Goal: Book appointment/travel/reservation

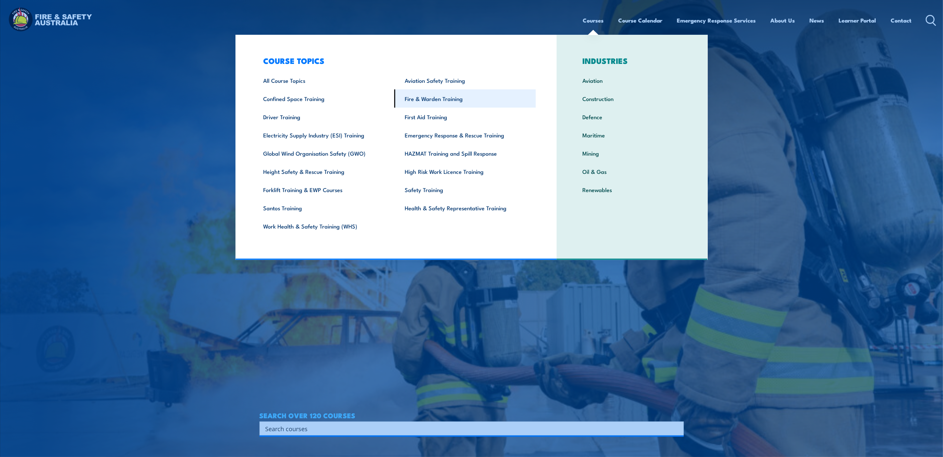
click at [427, 99] on link "Fire & Warden Training" at bounding box center [465, 98] width 142 height 18
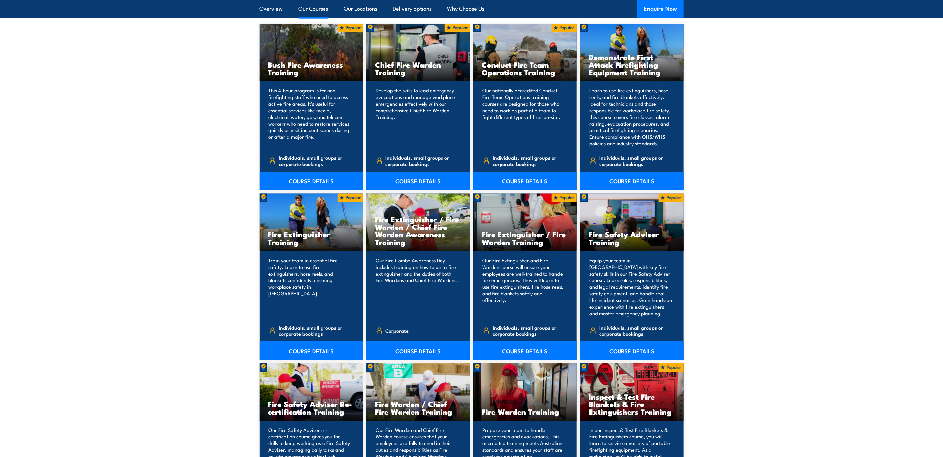
scroll to position [547, 0]
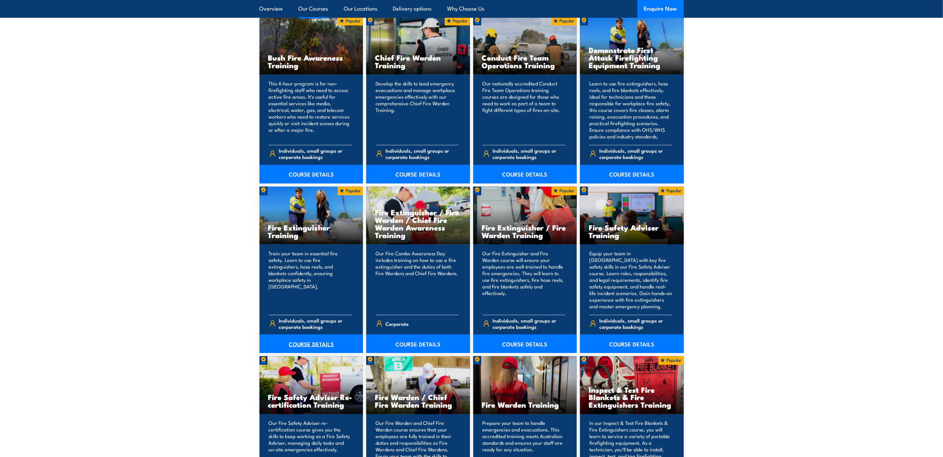
click at [307, 341] on link "COURSE DETAILS" at bounding box center [311, 344] width 104 height 19
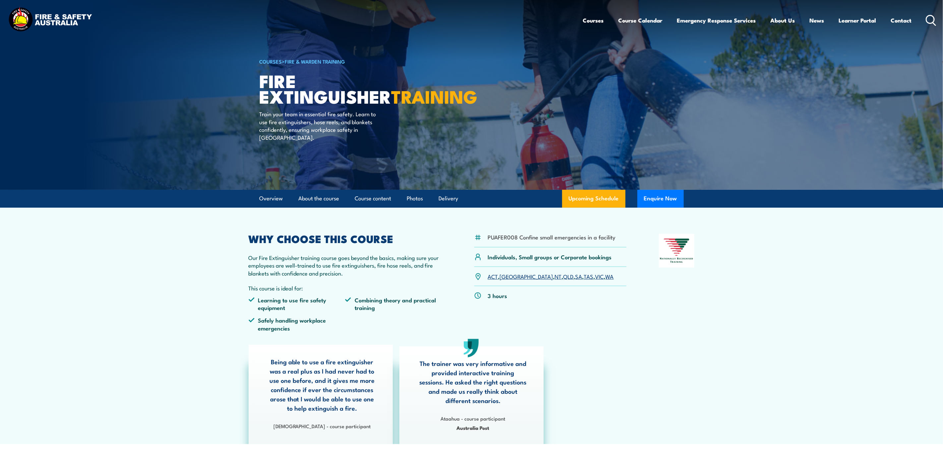
click at [595, 277] on link "VIC" at bounding box center [599, 276] width 9 height 8
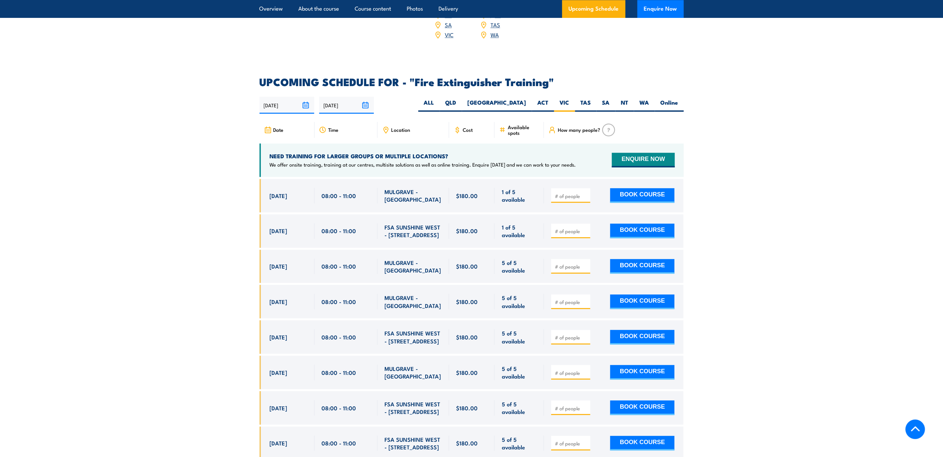
scroll to position [1062, 0]
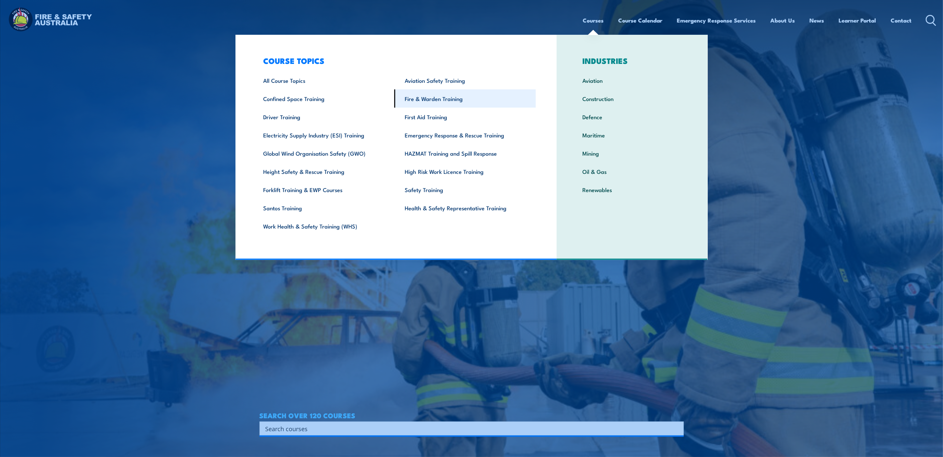
click at [423, 99] on link "Fire & Warden Training" at bounding box center [465, 98] width 142 height 18
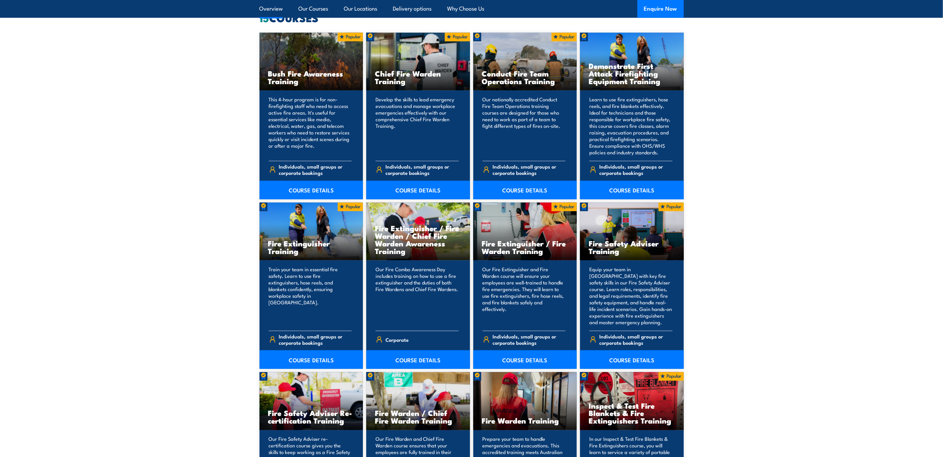
scroll to position [597, 0]
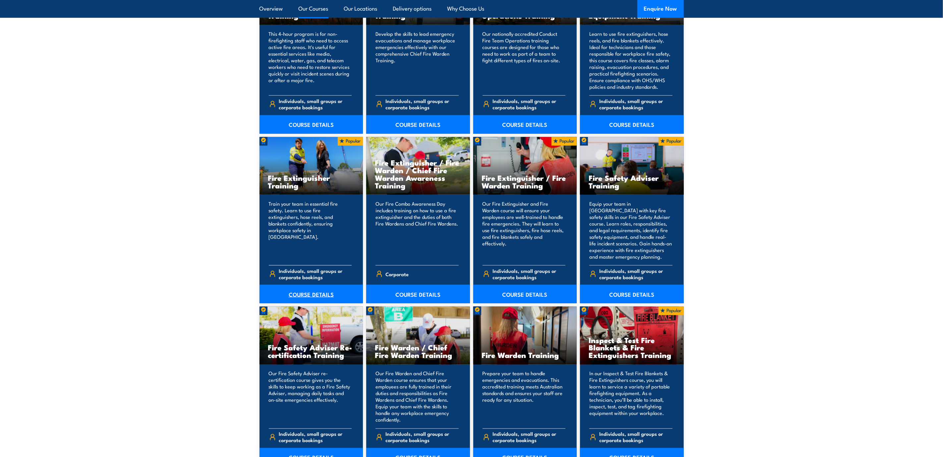
click at [302, 294] on link "COURSE DETAILS" at bounding box center [311, 294] width 104 height 19
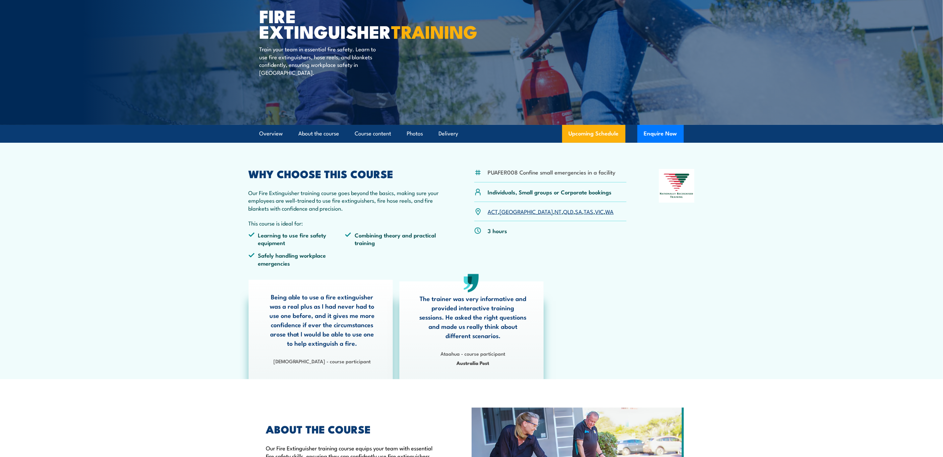
scroll to position [99, 0]
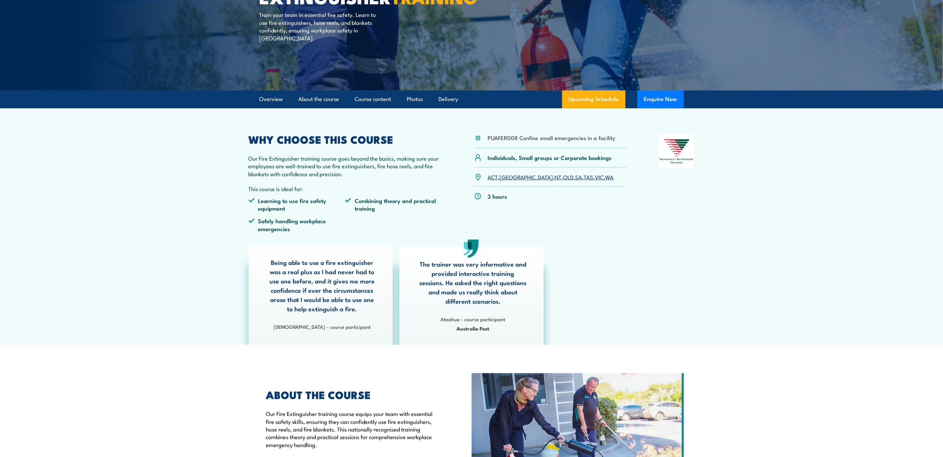
click at [595, 178] on link "VIC" at bounding box center [599, 177] width 9 height 8
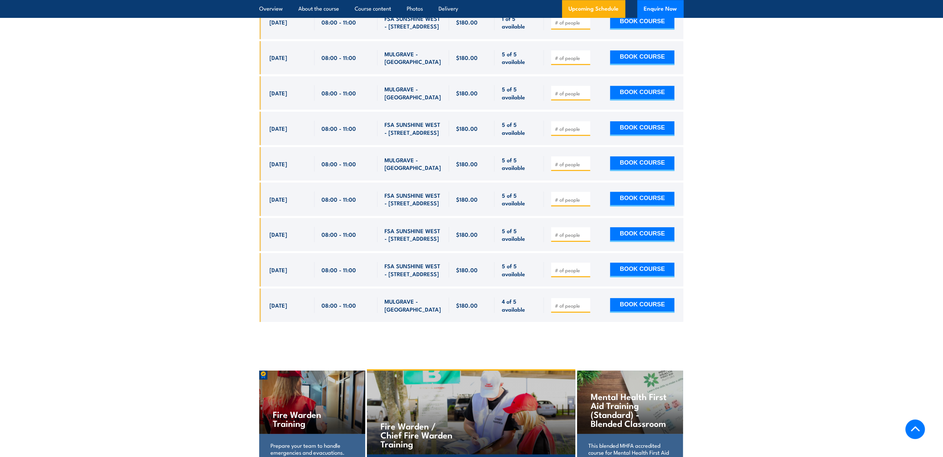
scroll to position [1211, 0]
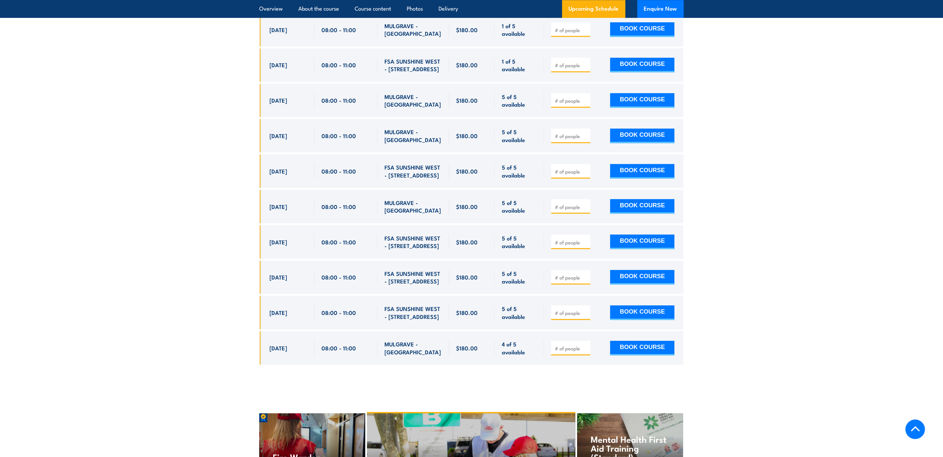
click at [568, 168] on input "number" at bounding box center [571, 171] width 33 height 7
type input "1"
click at [649, 164] on button "BOOK COURSE" at bounding box center [642, 171] width 64 height 15
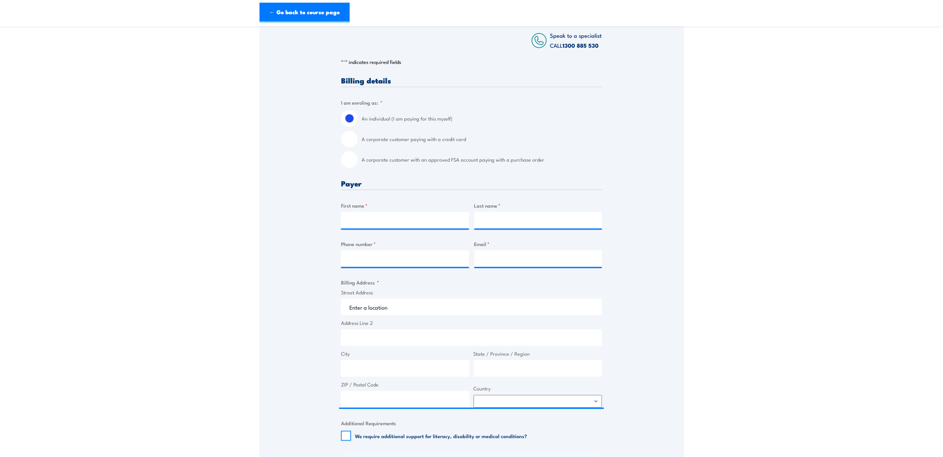
scroll to position [149, 0]
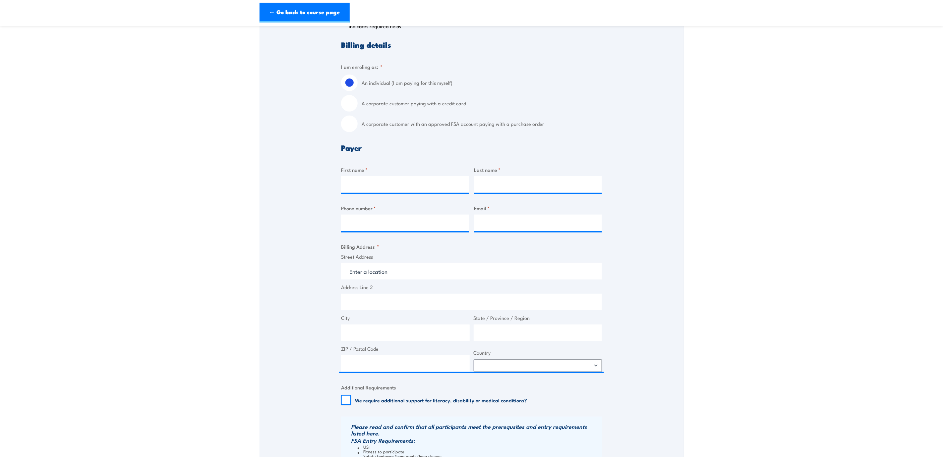
click at [350, 102] on input "A corporate customer paying with a credit card" at bounding box center [349, 103] width 17 height 17
radio input "true"
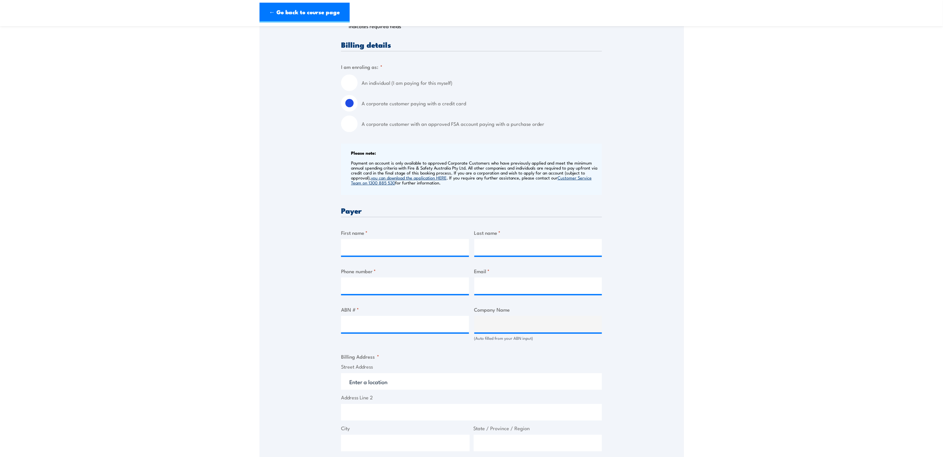
click at [352, 124] on input "A corporate customer with an approved FSA account paying with a purchase order" at bounding box center [349, 124] width 17 height 17
radio input "true"
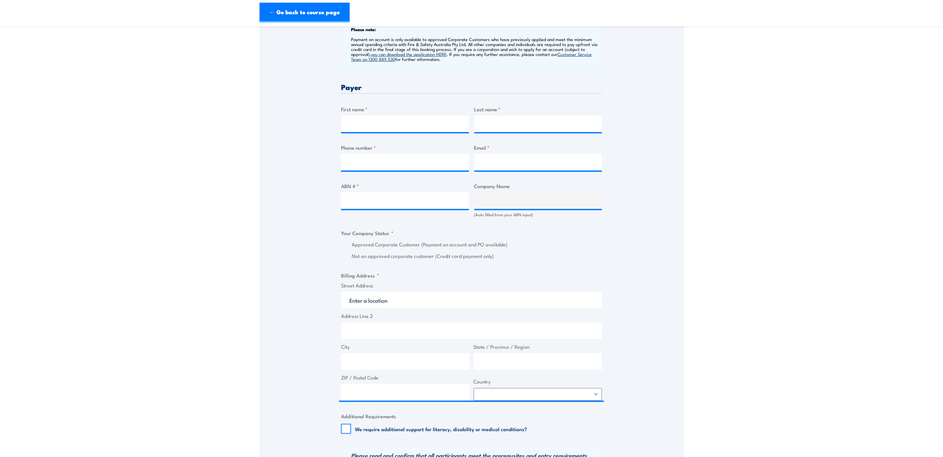
scroll to position [298, 0]
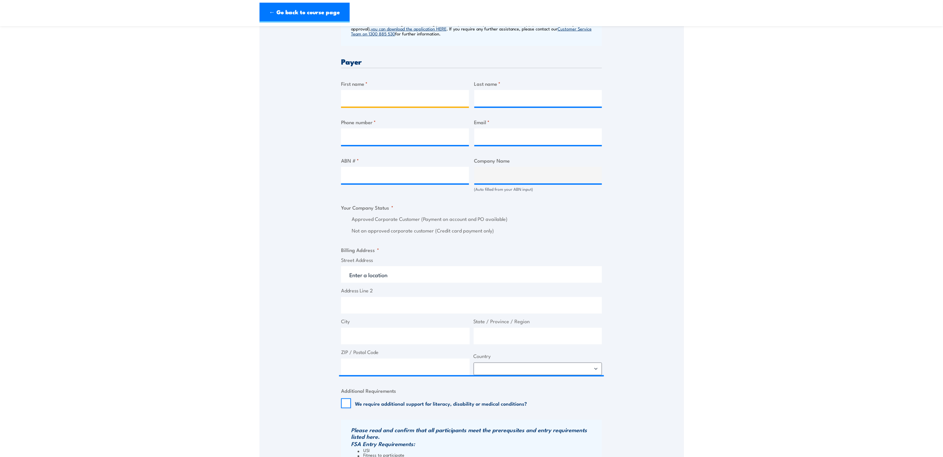
click at [406, 95] on input "First name *" at bounding box center [405, 98] width 128 height 17
type input "Trish"
type input "Grima"
type input "0392166749"
type input "meltoneastsit@bunnings.com.au"
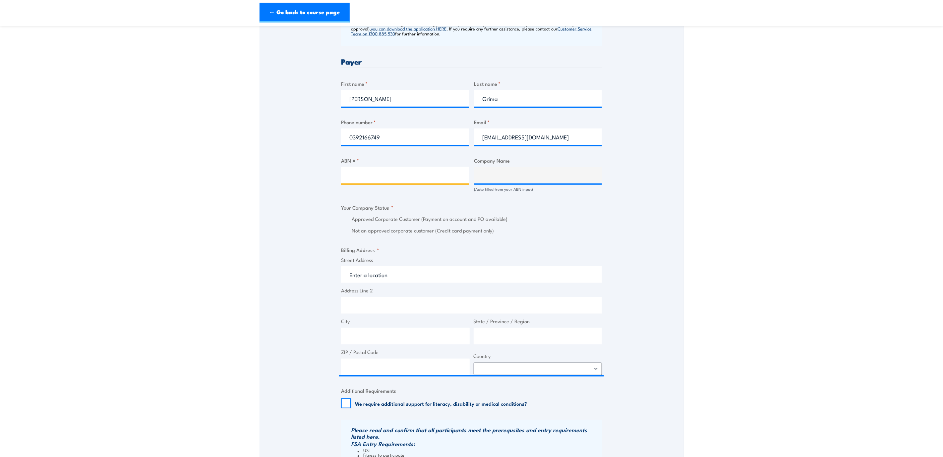
click at [401, 171] on input "ABN # *" at bounding box center [405, 175] width 128 height 17
click at [390, 171] on input "ABN # *" at bounding box center [405, 175] width 128 height 17
paste input "26008672179"
type input "26008672179"
click at [414, 178] on input "26008672179" at bounding box center [405, 175] width 128 height 17
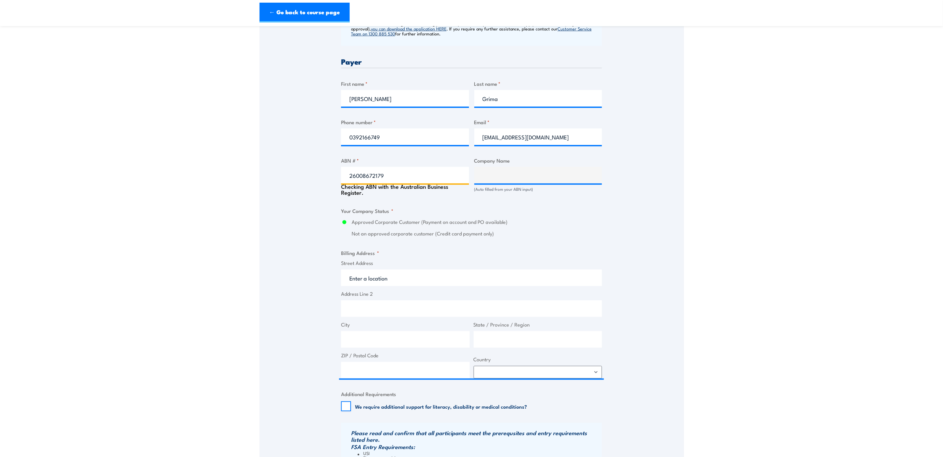
type input "BUNNINGS GROUP LIMITED"
radio input "true"
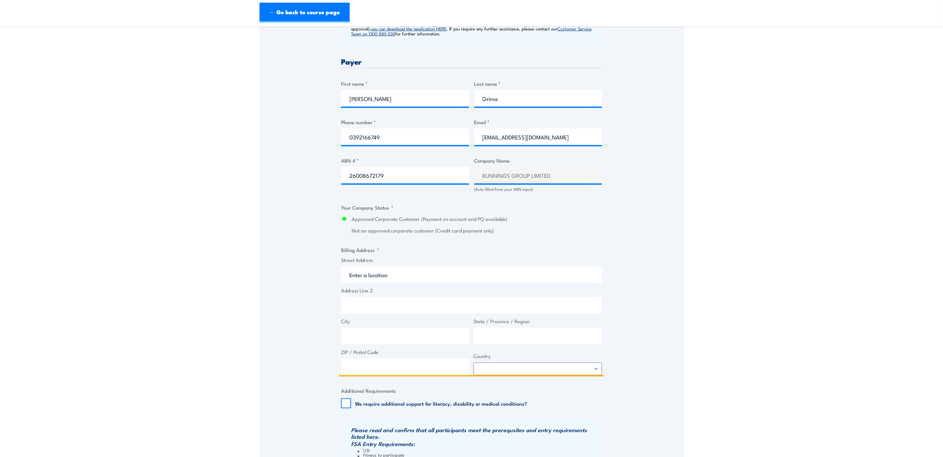
click at [403, 276] on input "Street Address" at bounding box center [471, 274] width 261 height 17
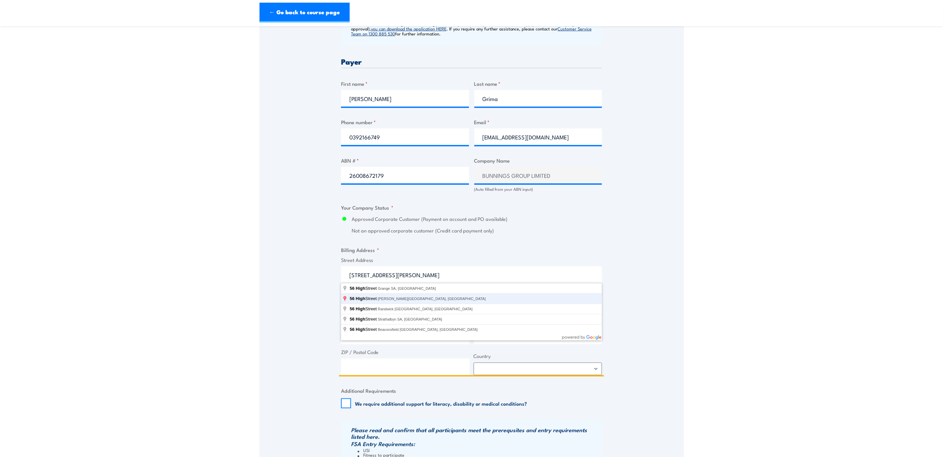
type input "56 High Street, Melton VIC, Australia"
type input "56 High St"
type input "Melton"
type input "Victoria"
type input "3337"
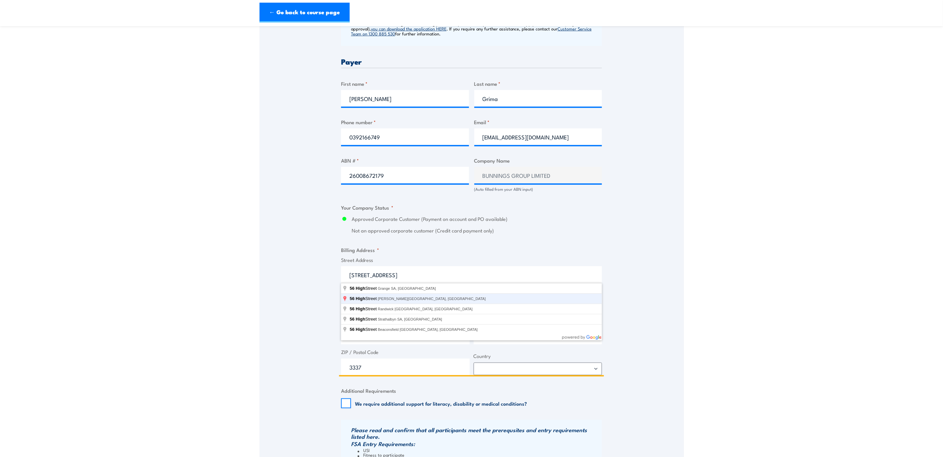
select select "Australia"
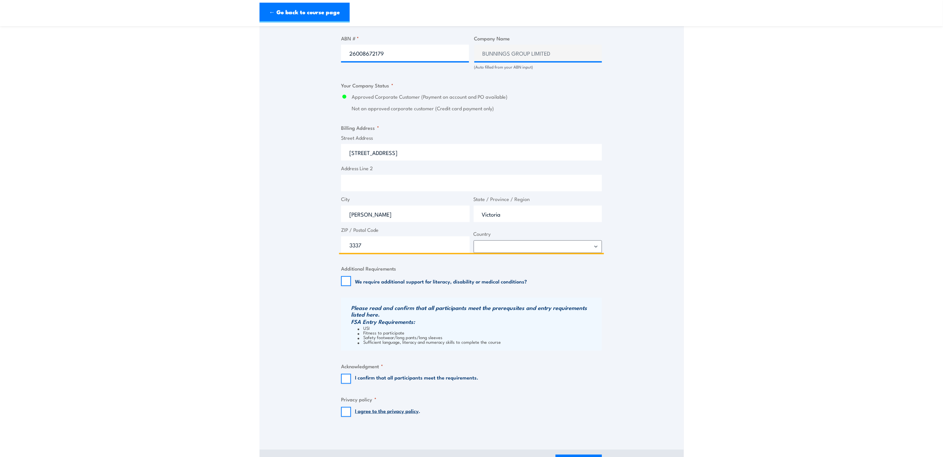
scroll to position [447, 0]
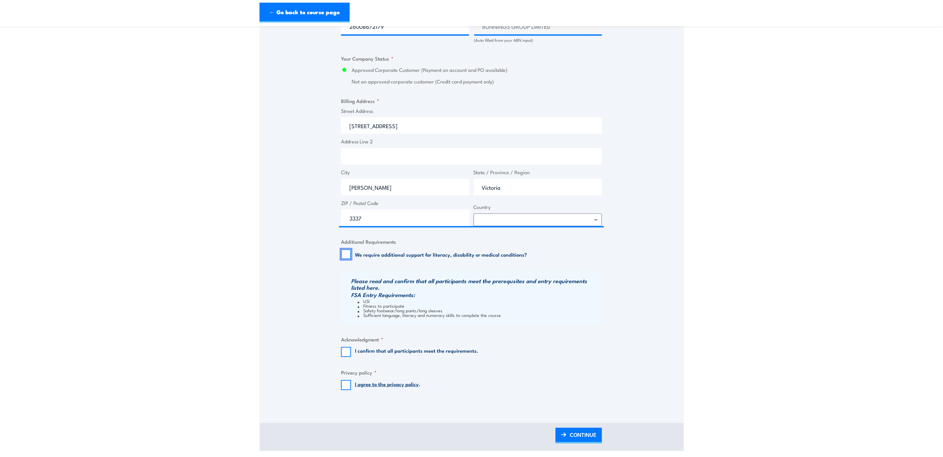
click at [341, 253] on input "We require additional support for literacy, disability or medical conditions?" at bounding box center [346, 255] width 10 height 10
click at [343, 254] on input "We require additional support for literacy, disability or medical conditions?" at bounding box center [346, 255] width 10 height 10
checkbox input "false"
click at [344, 352] on input "I confirm that all participants meet the requirements." at bounding box center [346, 352] width 10 height 10
checkbox input "true"
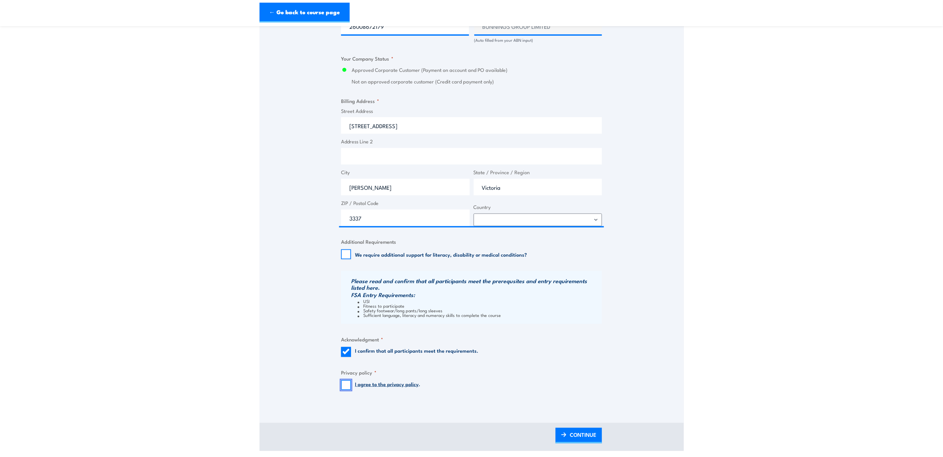
click at [351, 385] on input "I agree to the privacy policy ." at bounding box center [346, 385] width 10 height 10
checkbox input "true"
click at [593, 436] on span "CONTINUE" at bounding box center [583, 435] width 27 height 18
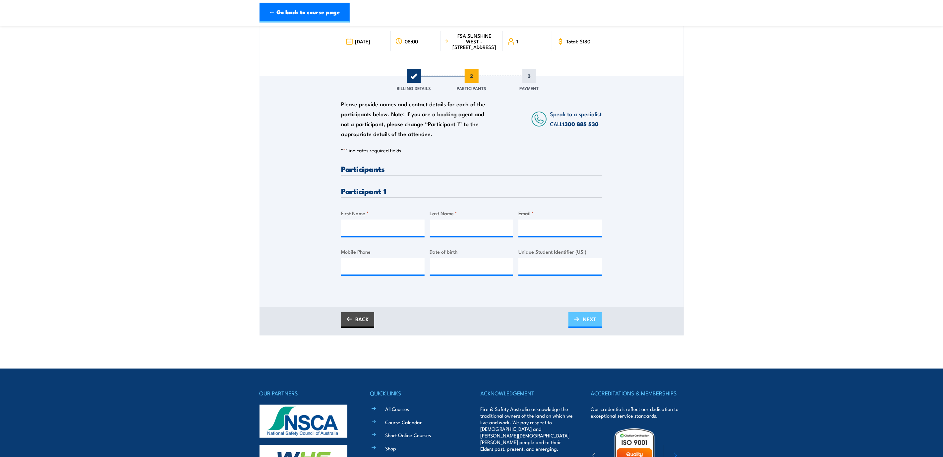
scroll to position [0, 0]
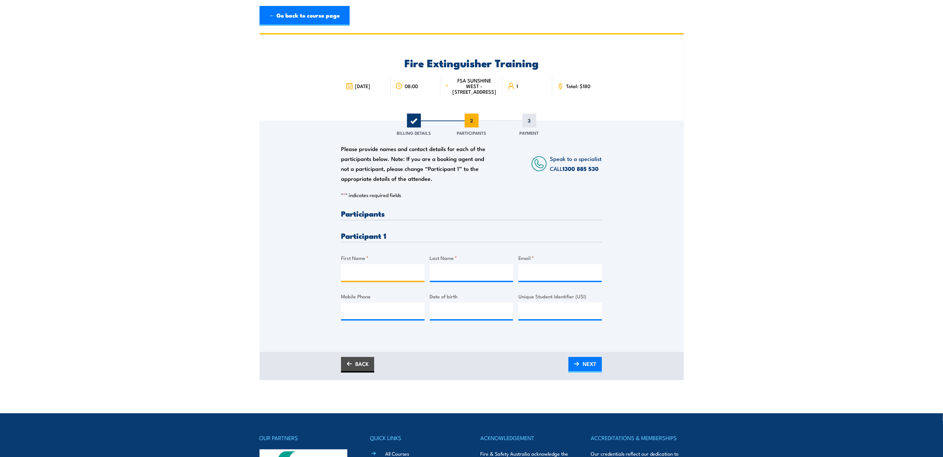
click at [388, 271] on input "First Name *" at bounding box center [383, 272] width 84 height 17
type input "ruby"
type input "waw"
click at [568, 274] on input "Email *" at bounding box center [560, 272] width 84 height 17
paste input "26008672179"
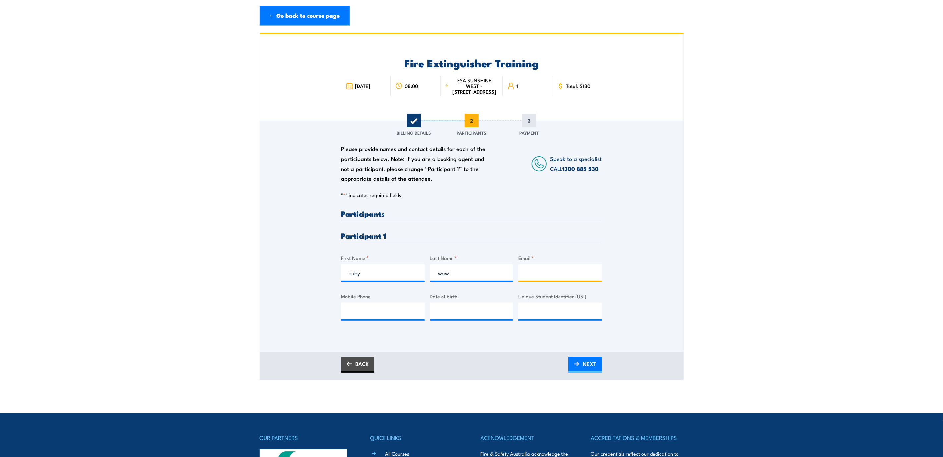
type input "26008672179"
drag, startPoint x: 565, startPoint y: 271, endPoint x: 356, endPoint y: 255, distance: 209.4
click at [356, 255] on div "Please provide names and contact details for each of the participants below. No…" at bounding box center [471, 270] width 261 height 121
paste input "EYFZBA6WW"
type input "E"
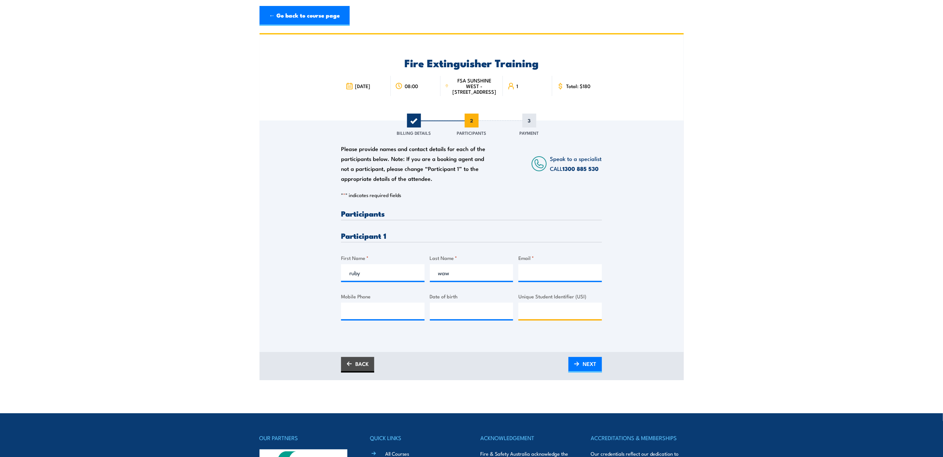
click at [527, 314] on input "Unique Student Identifier (USI)" at bounding box center [560, 311] width 84 height 17
paste input "EYFZBA6WW"
type input "EYFZBA6WW"
click at [465, 275] on input "waw" at bounding box center [472, 272] width 84 height 17
type input "wawrzycki"
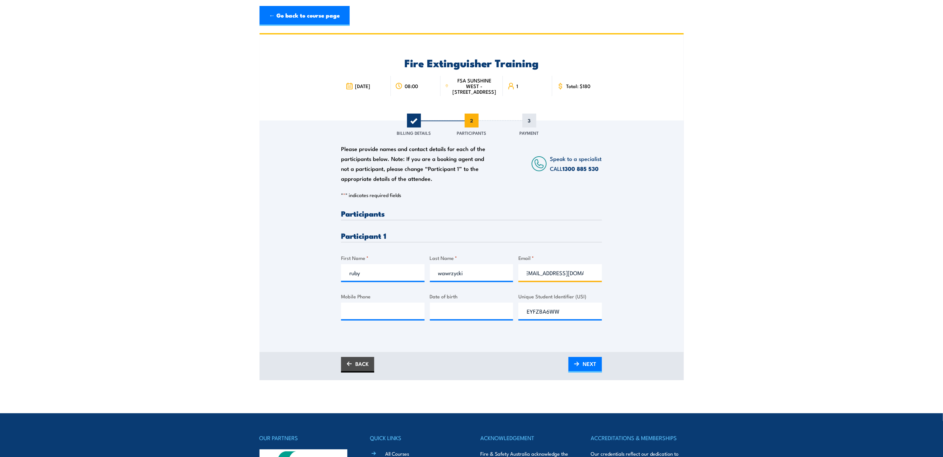
scroll to position [0, 11]
type input "wawrzycki.ruby@gmail.com"
click at [368, 311] on input "Mobile Phone" at bounding box center [383, 311] width 84 height 17
click at [353, 302] on div "Mobile Phone" at bounding box center [383, 306] width 84 height 27
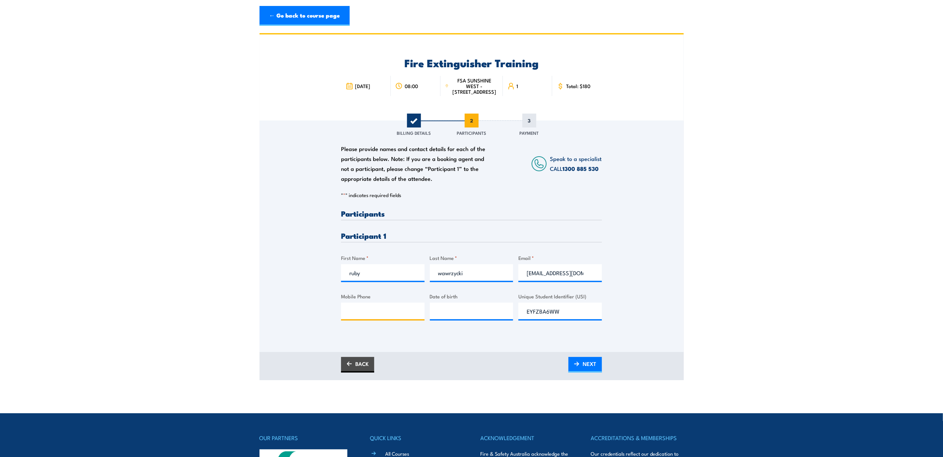
click at [377, 314] on input "Mobile Phone" at bounding box center [383, 311] width 84 height 17
paste input "0450 022 737"
type input "0450 022 737"
click at [461, 304] on input "__/__/____" at bounding box center [472, 311] width 84 height 17
type input "13/12/1996"
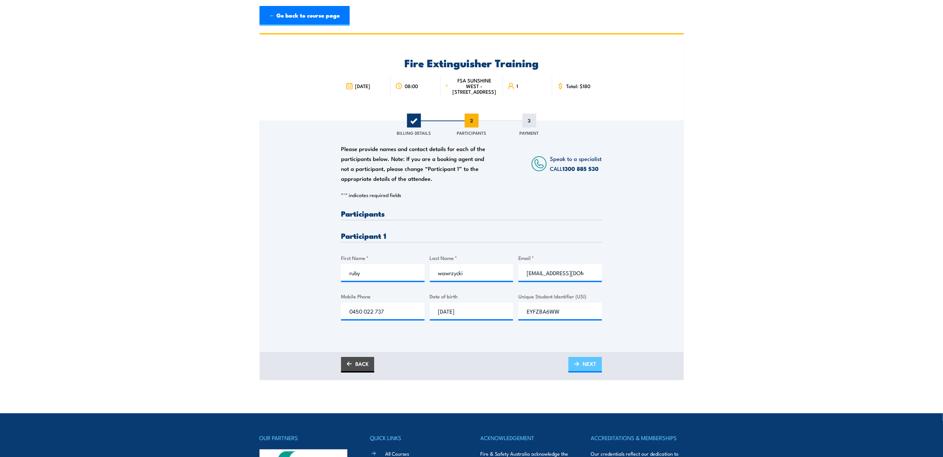
click at [591, 362] on span "NEXT" at bounding box center [590, 364] width 14 height 18
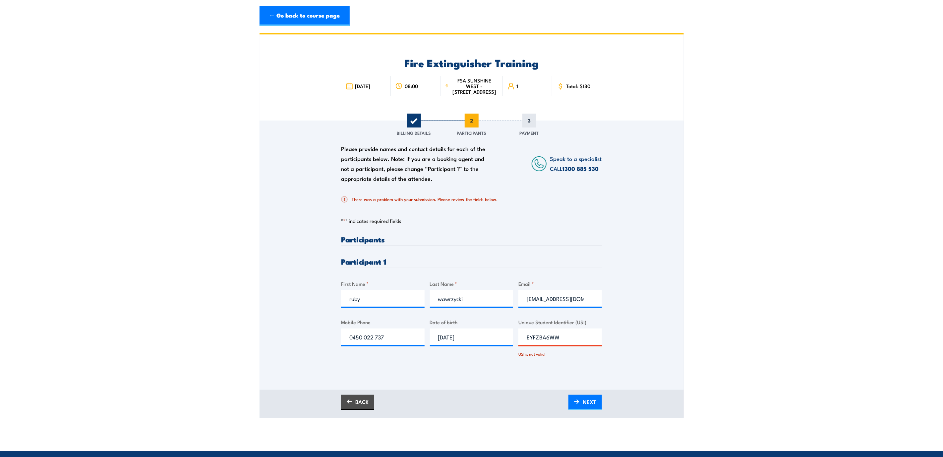
click at [526, 339] on input "EYFZBA6WW" at bounding box center [560, 337] width 84 height 17
type input "EYFZBA6WWU"
click at [584, 402] on span "NEXT" at bounding box center [590, 402] width 14 height 18
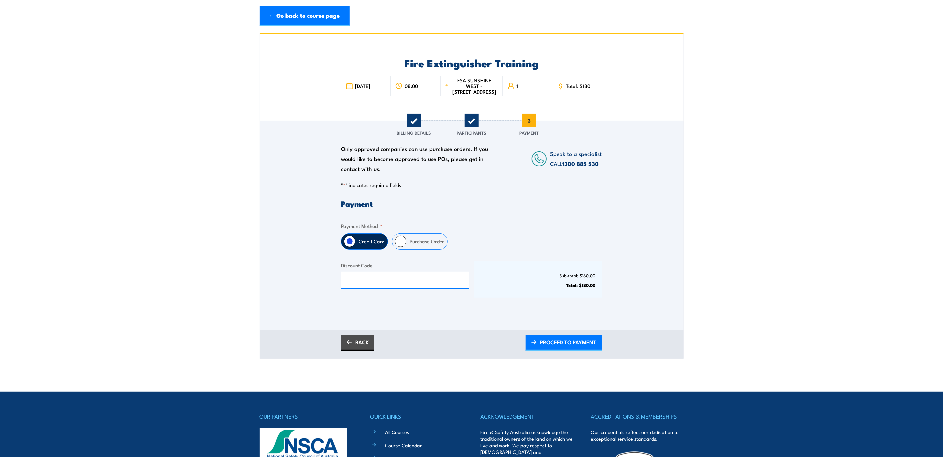
click at [416, 240] on label "Purchase Order" at bounding box center [426, 242] width 41 height 16
click at [406, 240] on input "Purchase Order" at bounding box center [400, 241] width 11 height 11
radio input "true"
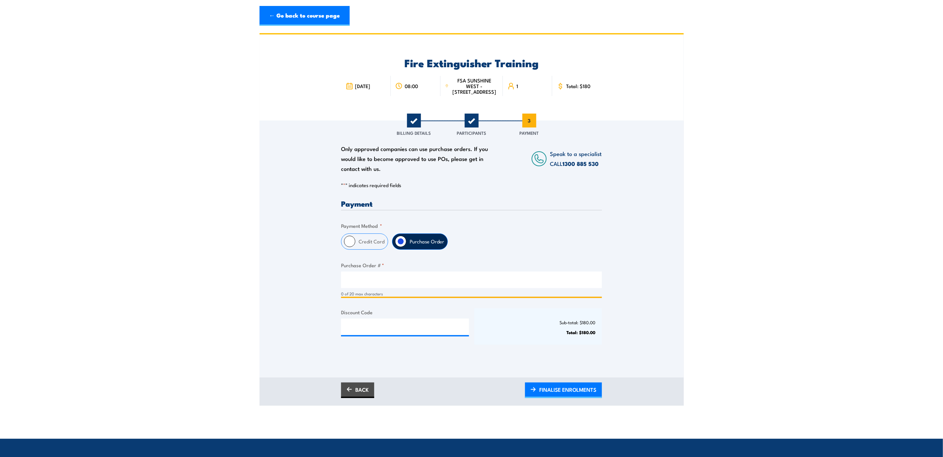
click at [388, 278] on input "Purchase Order # *" at bounding box center [471, 280] width 261 height 17
type input "649700"
click at [375, 322] on input "Discount Code" at bounding box center [405, 327] width 128 height 17
click at [588, 388] on span "FINALISE ENROLMENTS" at bounding box center [567, 390] width 57 height 18
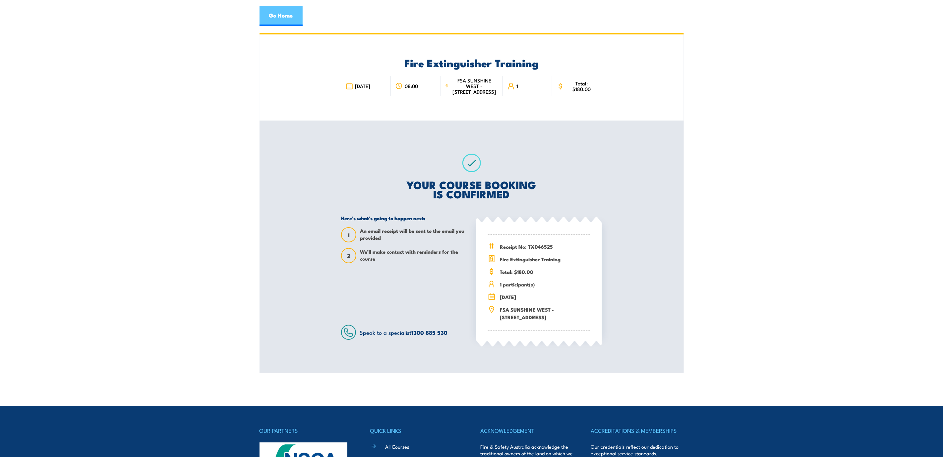
click at [276, 17] on link "Go Home" at bounding box center [280, 16] width 43 height 20
